Goal: Navigation & Orientation: Find specific page/section

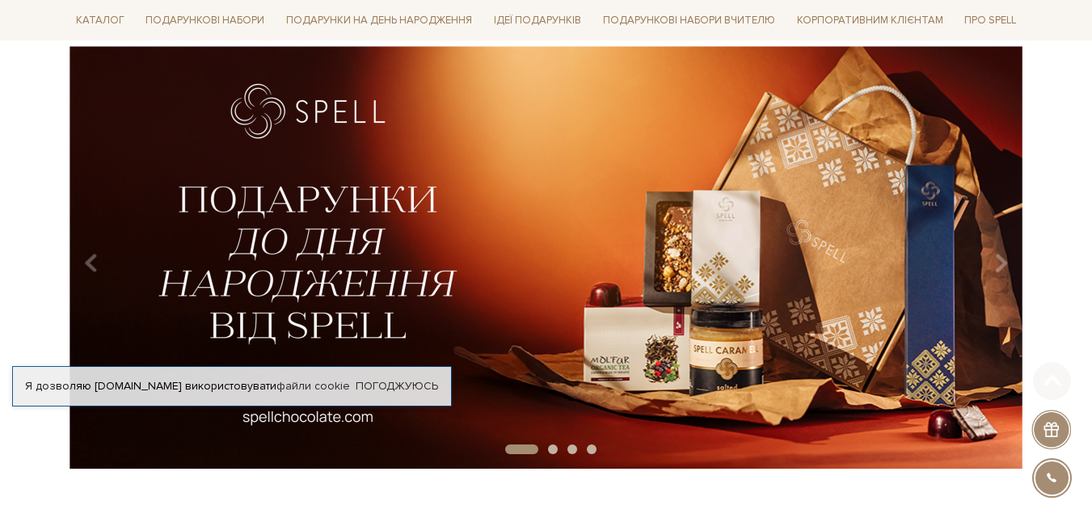
scroll to position [162, 0]
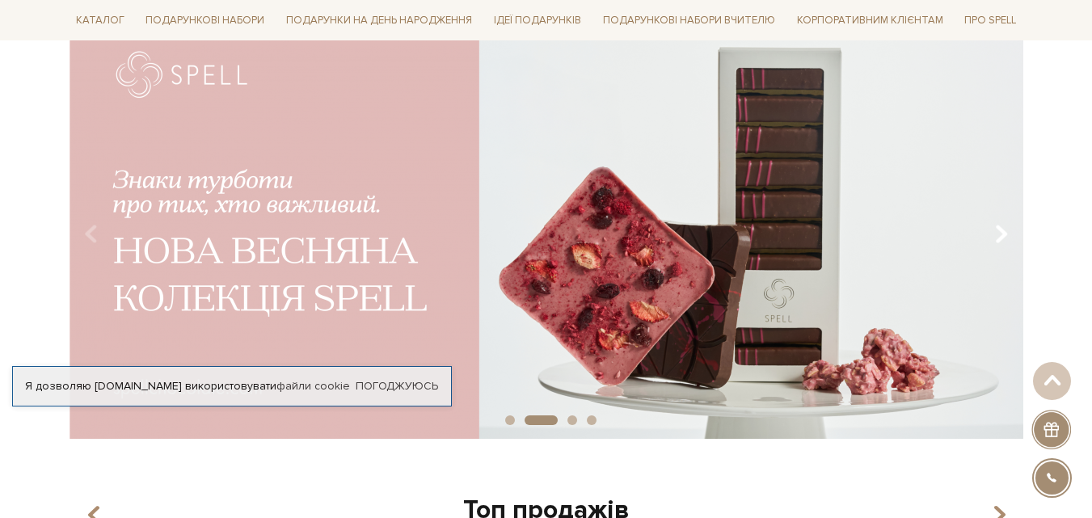
click at [994, 232] on icon "Carousel Navigation" at bounding box center [1001, 234] width 14 height 27
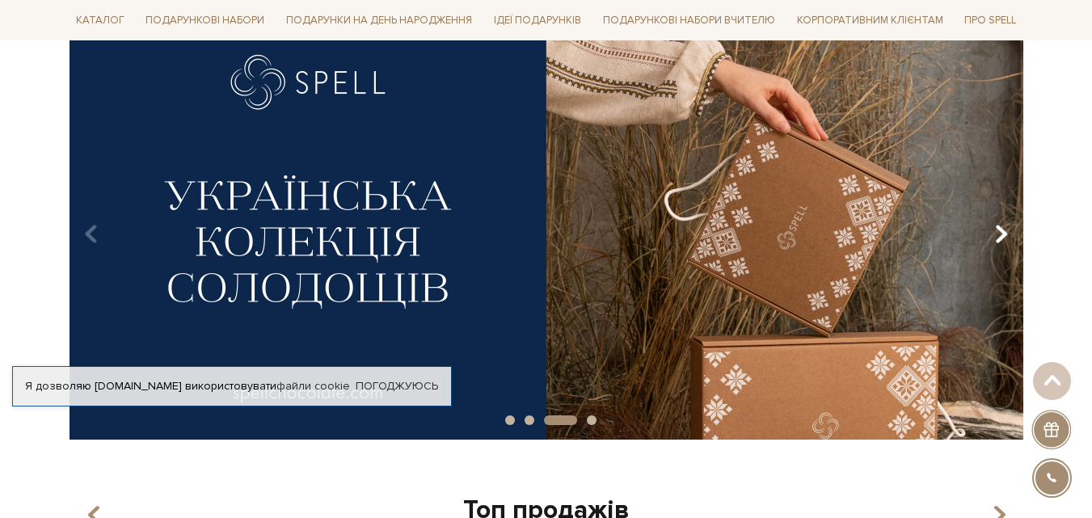
click at [994, 232] on icon "Carousel Navigation" at bounding box center [1001, 234] width 14 height 27
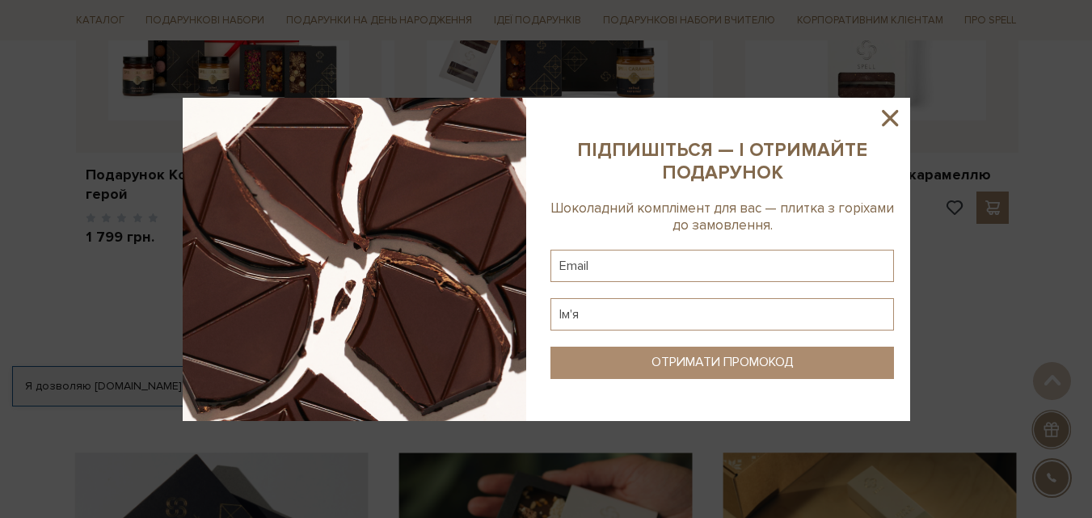
scroll to position [889, 0]
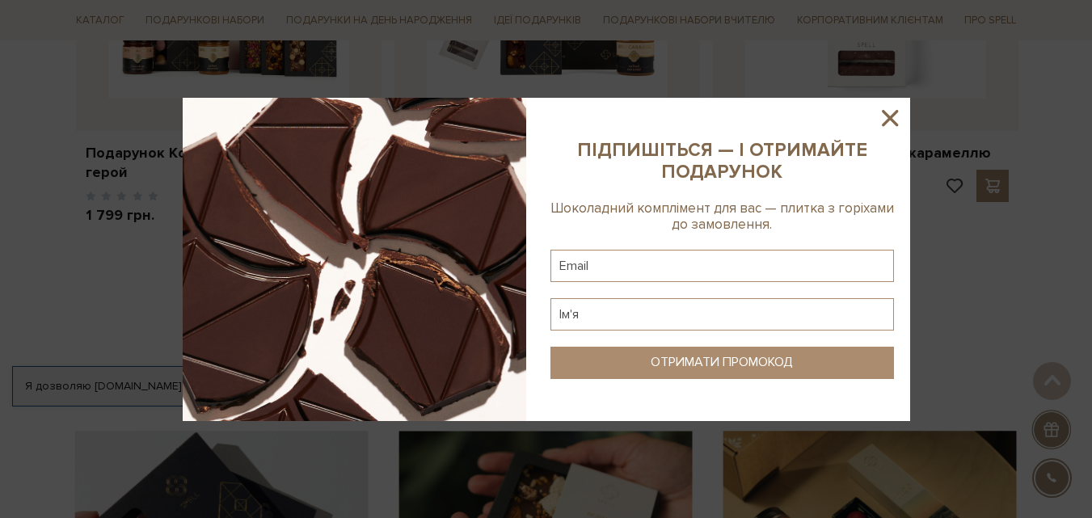
click at [890, 113] on icon at bounding box center [889, 117] width 27 height 27
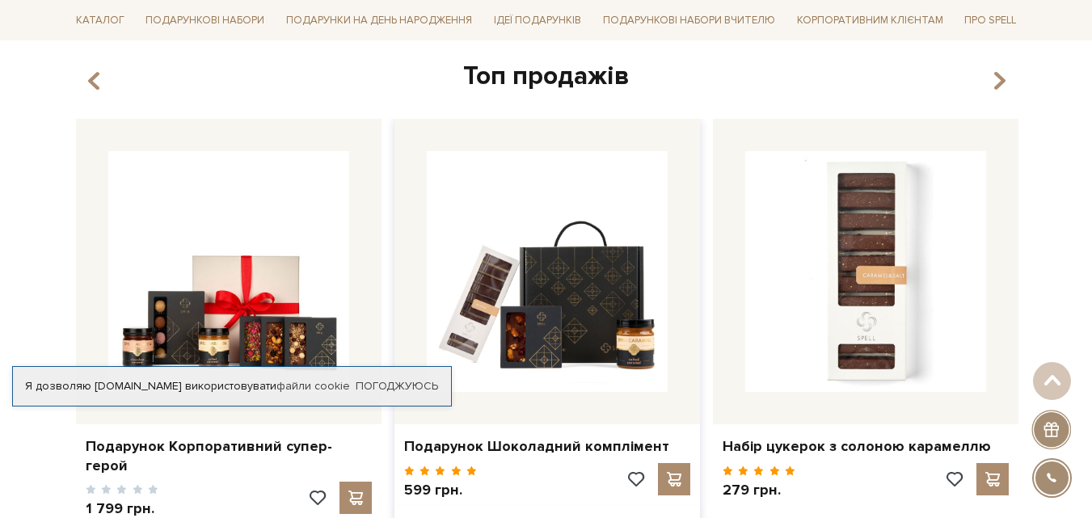
scroll to position [81, 0]
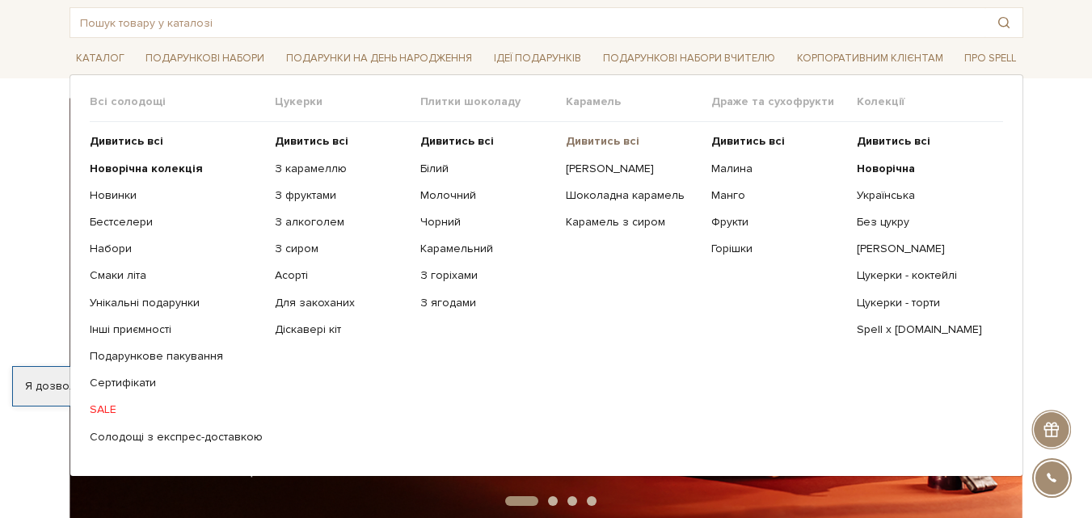
click at [589, 143] on b "Дивитись всі" at bounding box center [603, 141] width 74 height 14
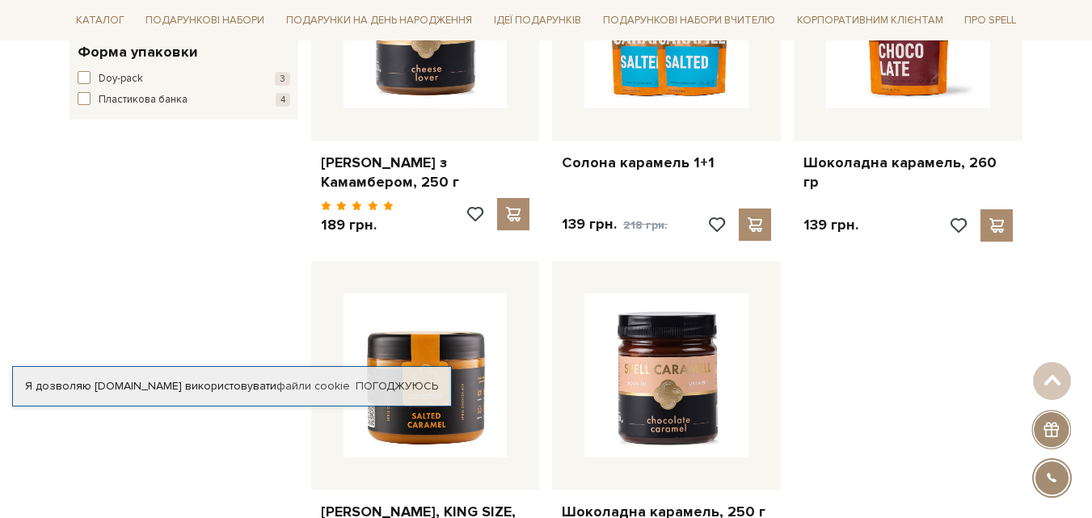
scroll to position [727, 0]
